Goal: Task Accomplishment & Management: Use online tool/utility

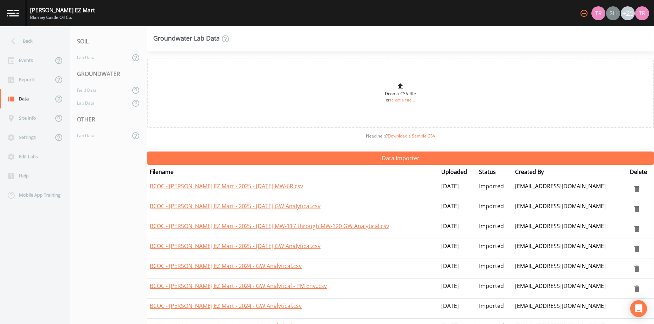
click at [48, 17] on div "Blarney Castle Oil Co." at bounding box center [62, 17] width 65 height 6
click at [19, 10] on img at bounding box center [13, 13] width 12 height 7
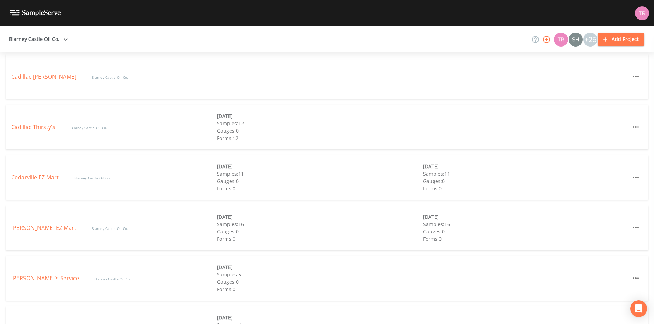
scroll to position [369, 0]
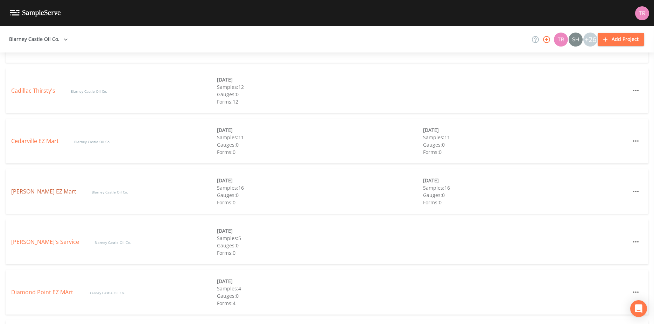
click at [25, 191] on link "Coleman EZ Mart" at bounding box center [44, 192] width 66 height 8
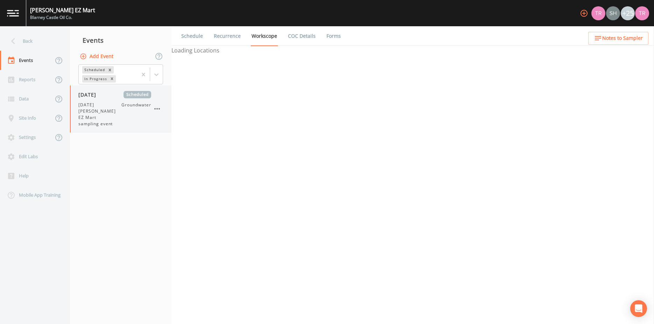
select select "0b1af911-289b-4d7b-9fdf-156f6d27a2cf"
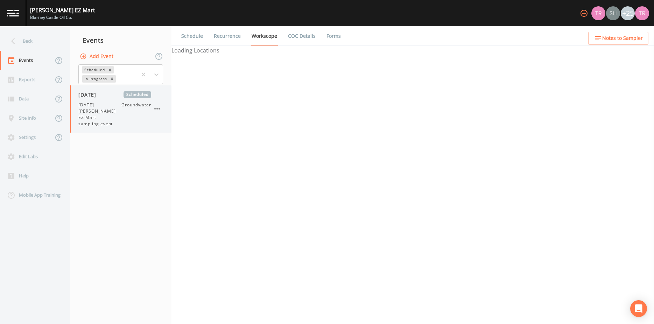
select select "0b1af911-289b-4d7b-9fdf-156f6d27a2cf"
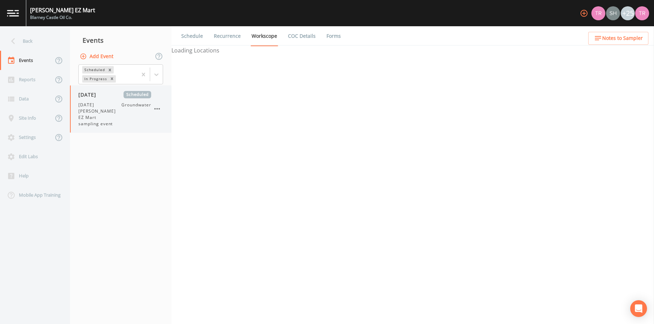
select select "0b1af911-289b-4d7b-9fdf-156f6d27a2cf"
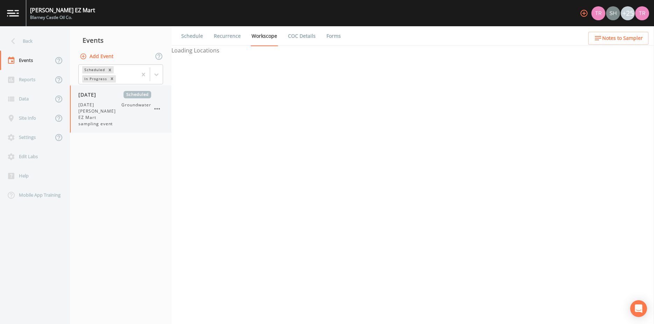
select select "0b1af911-289b-4d7b-9fdf-156f6d27a2cf"
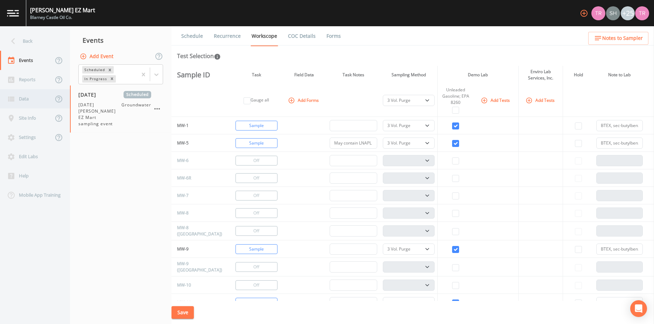
click at [28, 98] on div "Data" at bounding box center [26, 98] width 53 height 19
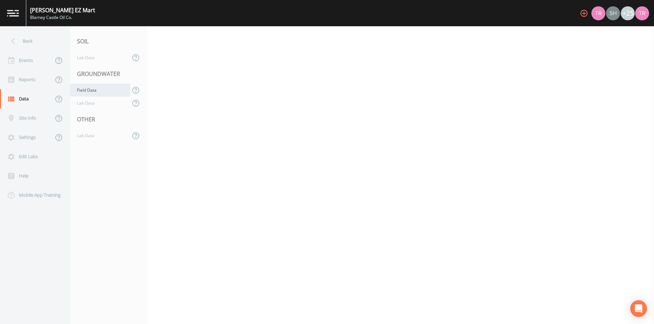
click at [92, 88] on div "Field Data" at bounding box center [100, 90] width 60 height 13
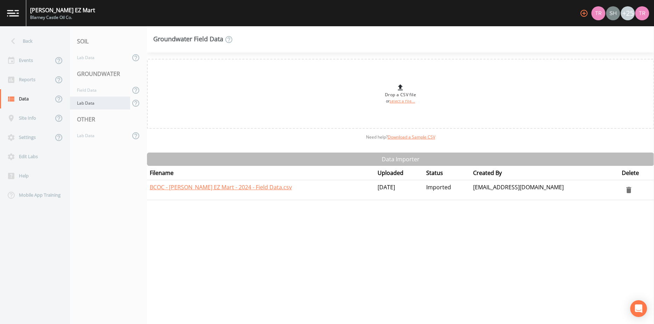
click at [90, 104] on div "Lab Data" at bounding box center [100, 103] width 60 height 13
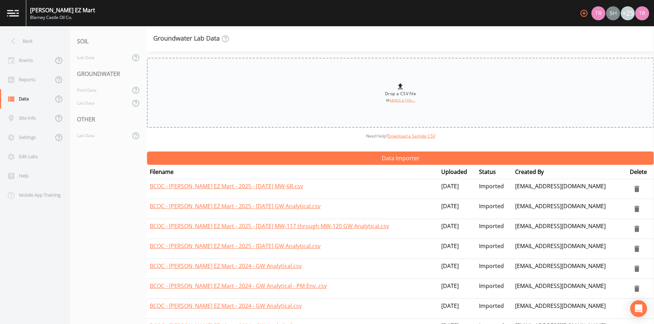
click at [295, 107] on div "Drop a CSV file or select a file..." at bounding box center [400, 93] width 507 height 70
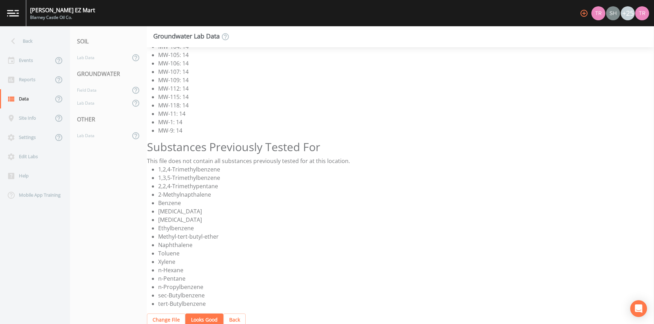
scroll to position [267, 0]
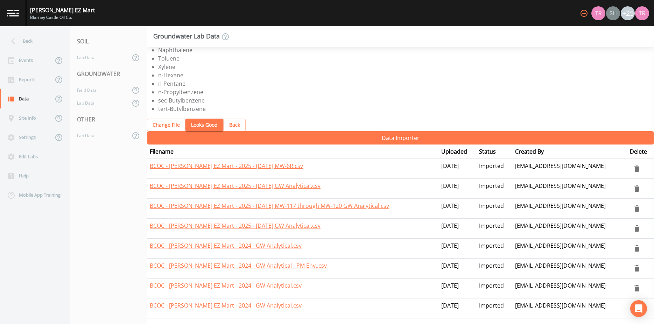
click at [197, 120] on button "Looks Good" at bounding box center [204, 125] width 38 height 13
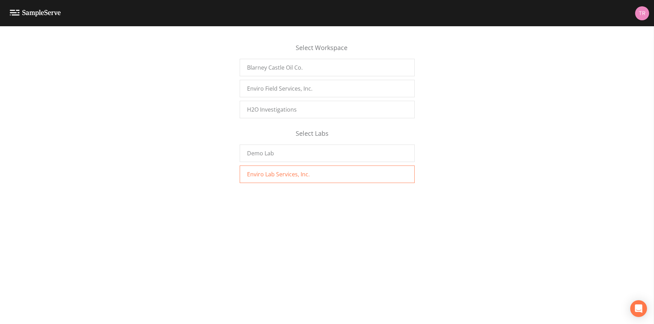
click at [282, 175] on span "Enviro Lab Services, Inc." at bounding box center [278, 174] width 63 height 8
click at [291, 72] on div "Blarney Castle Oil Co." at bounding box center [327, 67] width 175 height 17
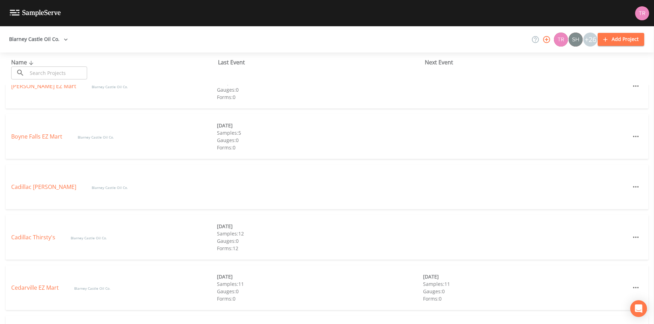
scroll to position [231, 0]
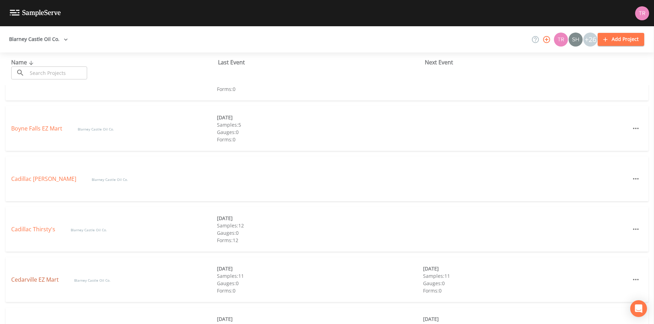
click at [31, 280] on link "Cedarville EZ Mart" at bounding box center [35, 280] width 49 height 8
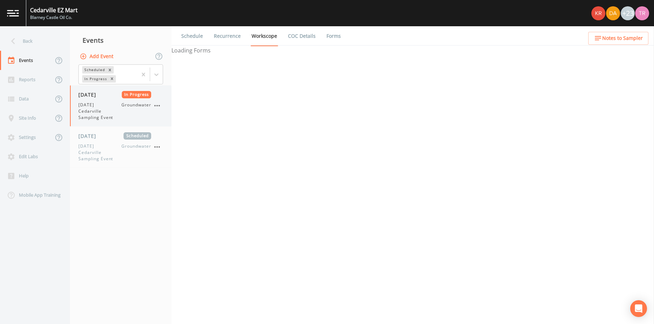
click at [101, 116] on span "[DATE] Cedarville Sampling Event" at bounding box center [99, 111] width 43 height 19
select select "4f082be6-97a7-4f70-a81f-c26a4e896ad7"
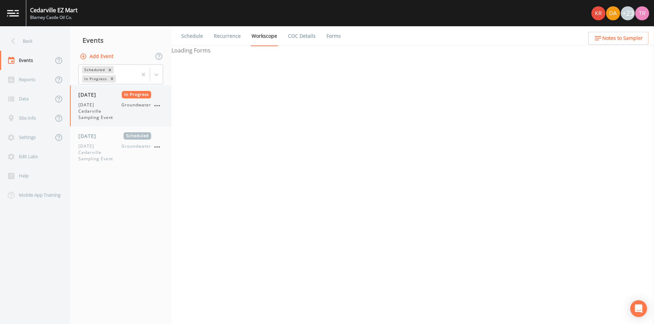
select select "4f082be6-97a7-4f70-a81f-c26a4e896ad7"
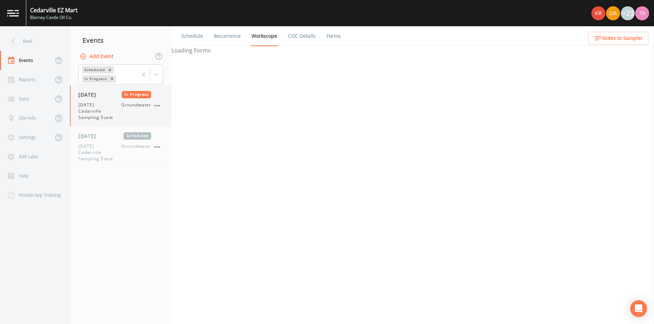
select select "4f082be6-97a7-4f70-a81f-c26a4e896ad7"
select select "d1353bd6-e69c-47f2-b562-038a0934dacb"
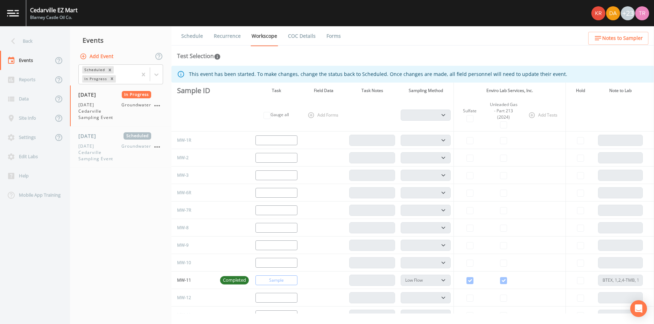
click at [339, 34] on link "Forms" at bounding box center [333, 36] width 16 height 20
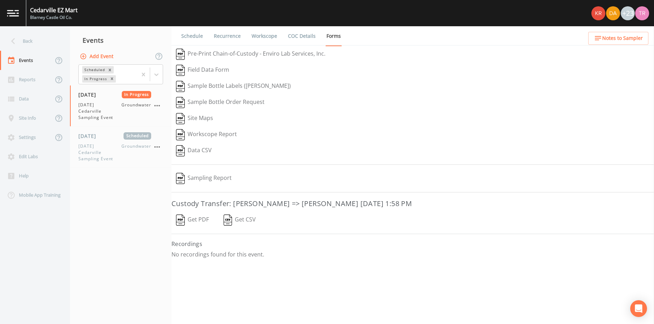
click at [187, 220] on button "Get PDF" at bounding box center [192, 220] width 42 height 16
